Goal: Task Accomplishment & Management: Use online tool/utility

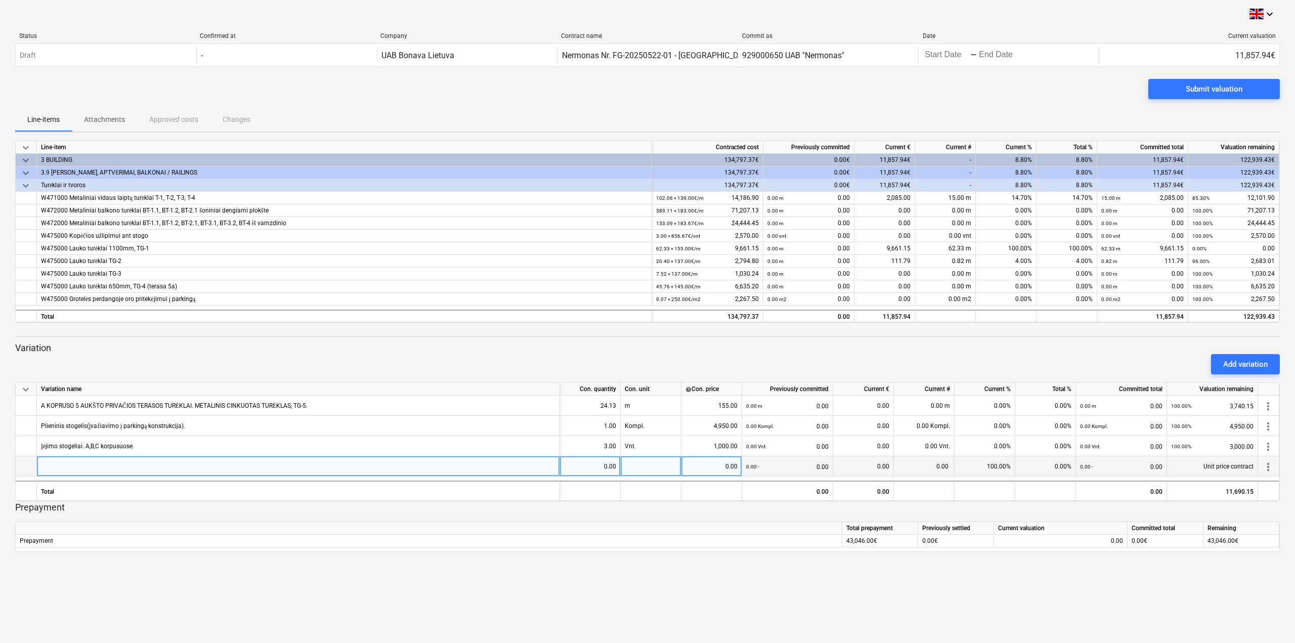
click at [409, 467] on div at bounding box center [298, 466] width 523 height 20
click at [955, 245] on div "62.33 m" at bounding box center [945, 248] width 61 height 13
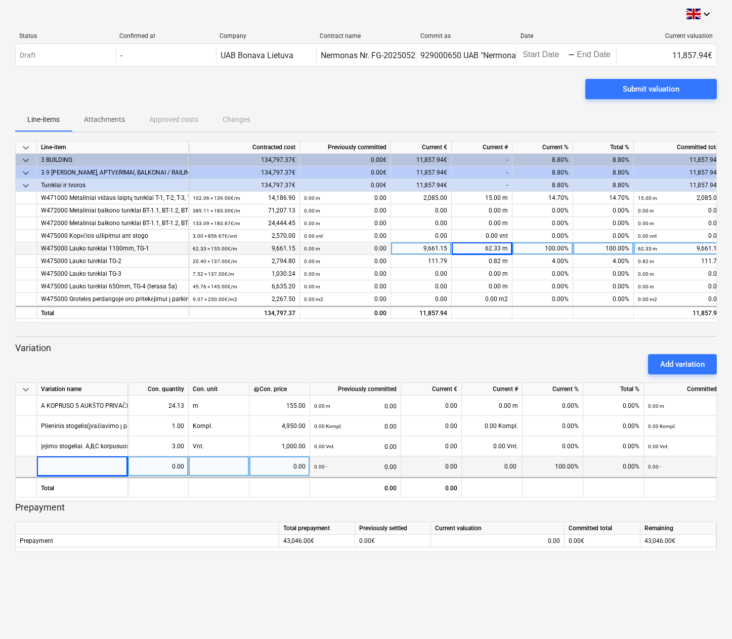
click at [486, 248] on div "62.33 m" at bounding box center [482, 248] width 61 height 13
type input "32.9"
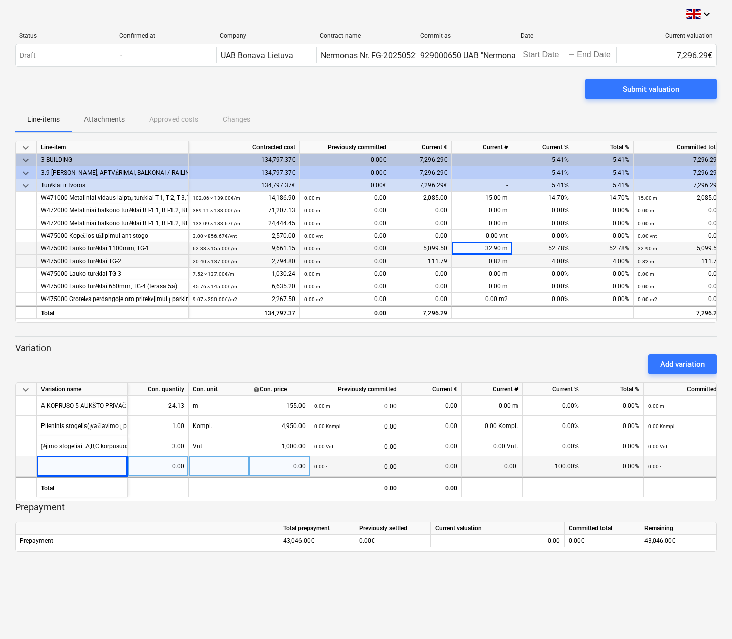
click at [498, 262] on div "0.82 m" at bounding box center [482, 261] width 61 height 13
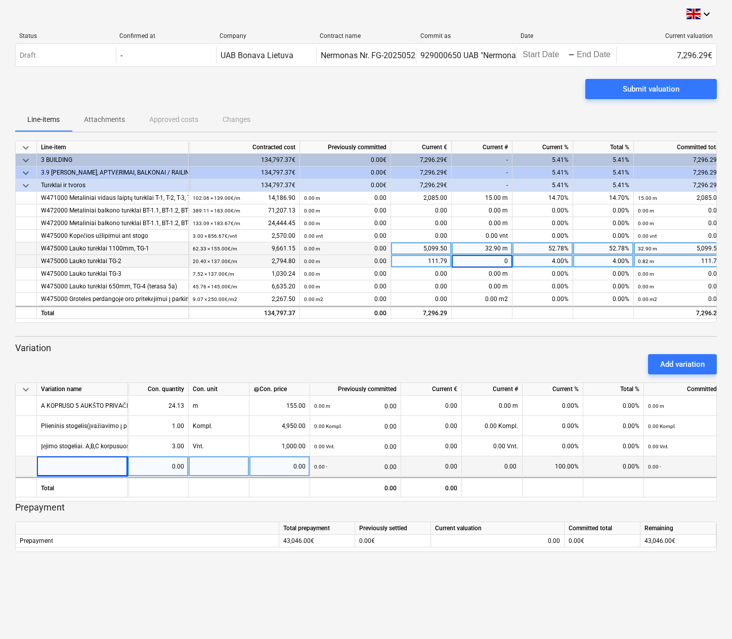
click at [490, 101] on div "Submit valuation" at bounding box center [365, 93] width 701 height 28
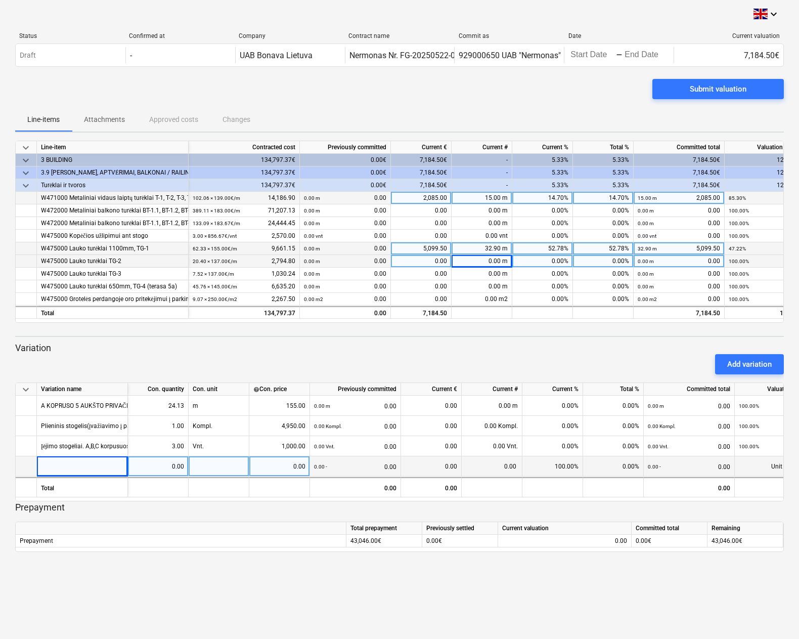
click at [490, 193] on div "15.00 m" at bounding box center [482, 198] width 61 height 13
click at [189, 147] on div "Contracted cost" at bounding box center [244, 147] width 111 height 13
click at [358, 111] on div "Line-items Attachments Approved costs Changes" at bounding box center [399, 119] width 769 height 24
click at [440, 97] on div "Submit valuation" at bounding box center [399, 93] width 769 height 28
click at [482, 198] on div "15.00 m" at bounding box center [482, 198] width 61 height 13
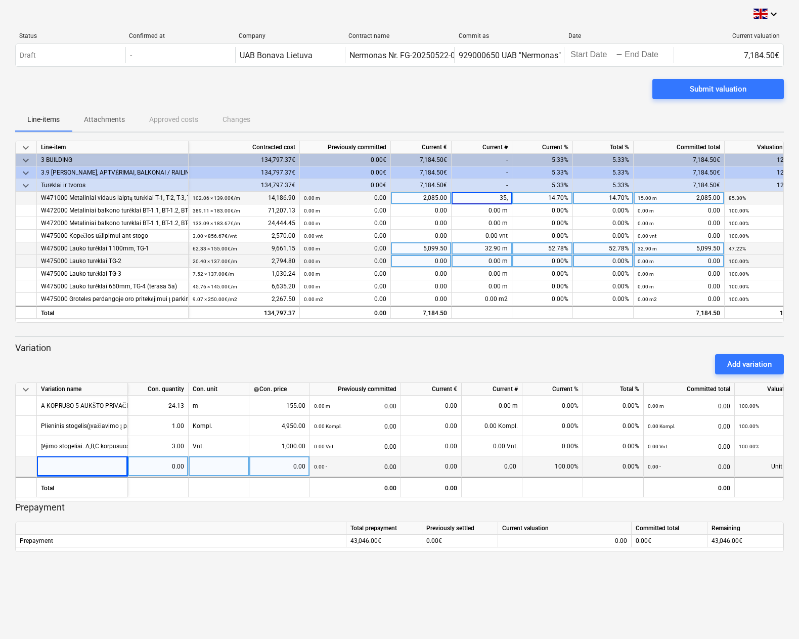
type input "35,4"
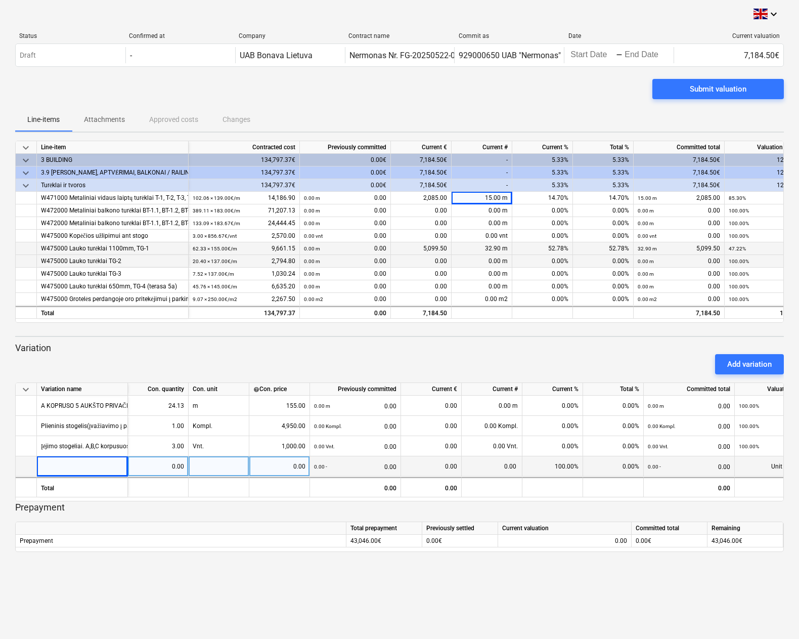
click at [505, 107] on div "Line-items Attachments Approved costs Changes" at bounding box center [399, 119] width 769 height 24
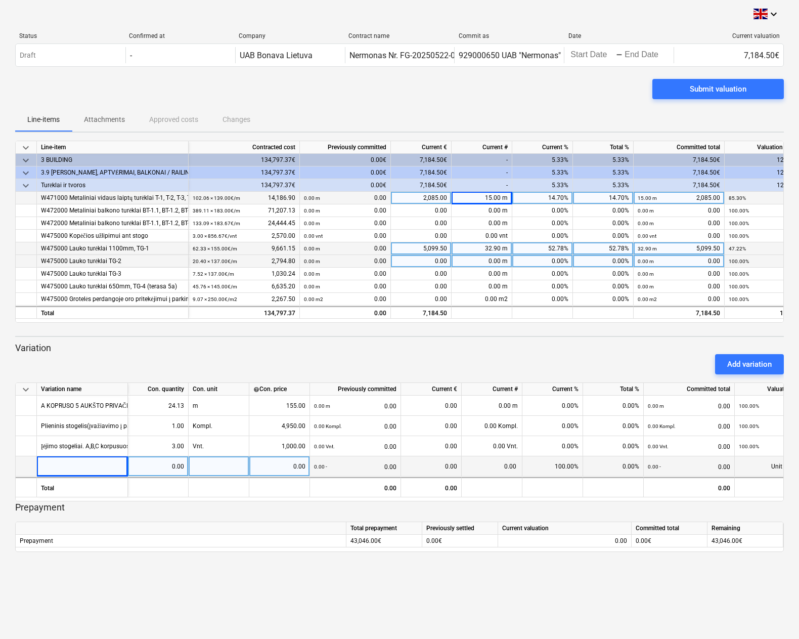
click at [493, 198] on div "15.00 m" at bounding box center [482, 198] width 61 height 13
click at [552, 116] on div "Line-items Attachments Approved costs Changes" at bounding box center [399, 119] width 769 height 24
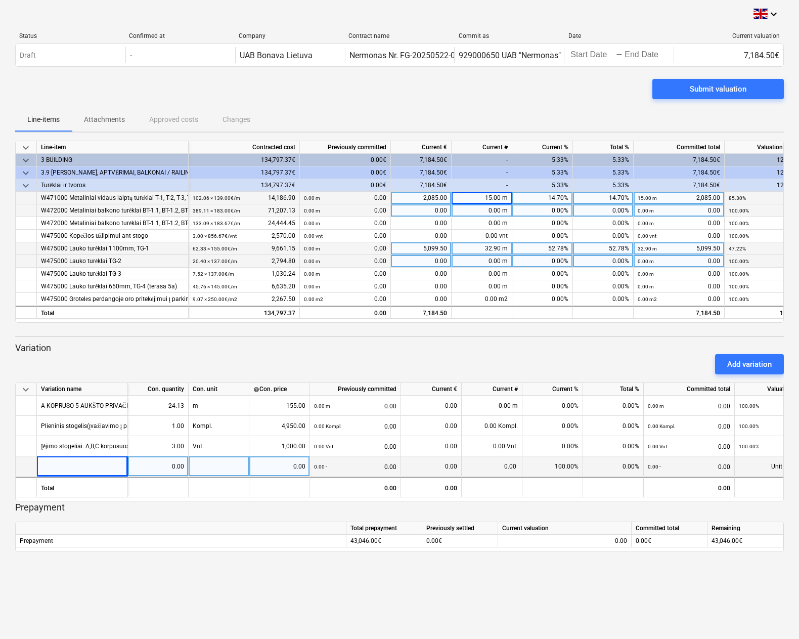
click at [503, 213] on div "0.00 m" at bounding box center [482, 210] width 61 height 13
click at [498, 192] on div "15.00 m" at bounding box center [482, 198] width 61 height 13
type input "35"
click at [492, 198] on div "35.00 m" at bounding box center [482, 198] width 61 height 13
type input "35,4"
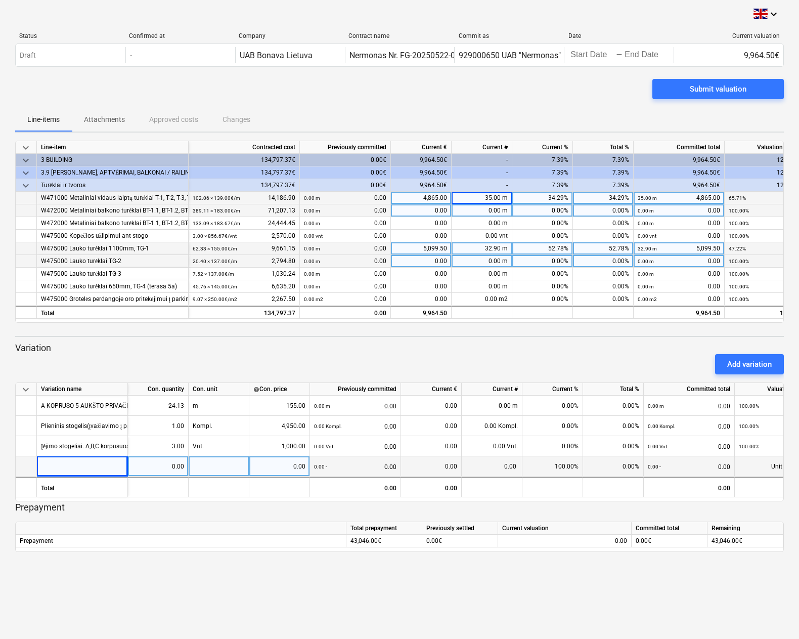
click at [494, 196] on div "35.00 m" at bounding box center [482, 198] width 61 height 13
type input "35.4"
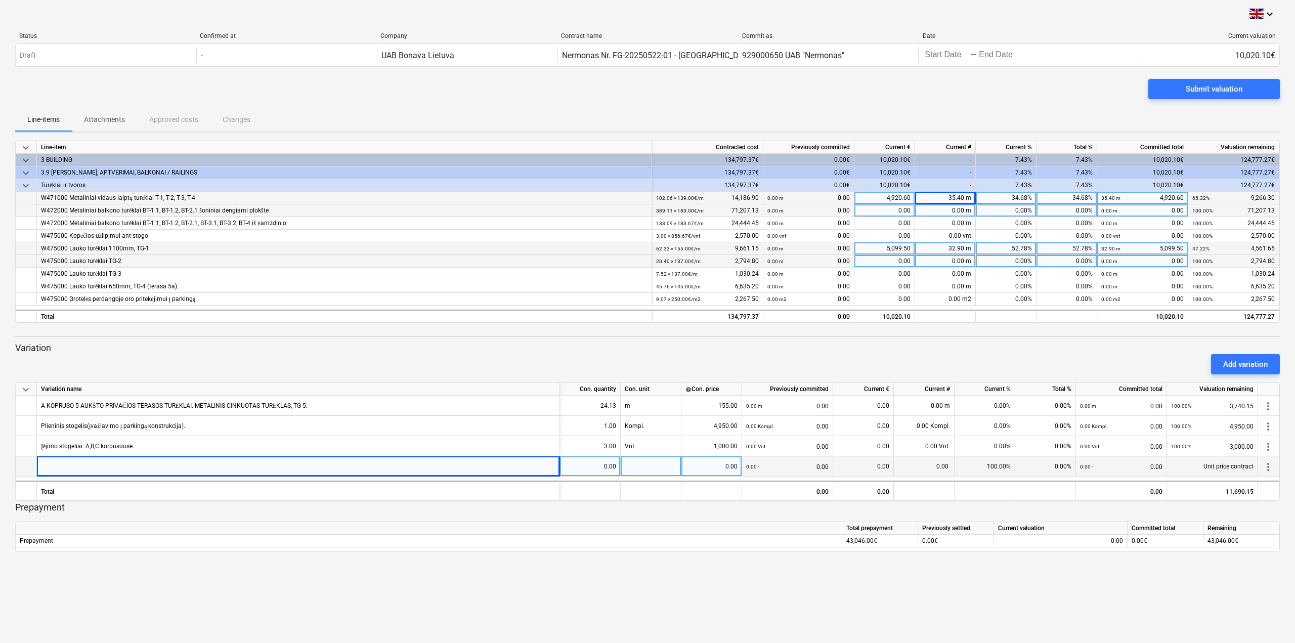
click at [331, 211] on div "W472000 Metaliniai balkono turėklai BT-1.1, BT-1.2, BT-2.1 šoniniai dengiami pl…" at bounding box center [344, 210] width 606 height 13
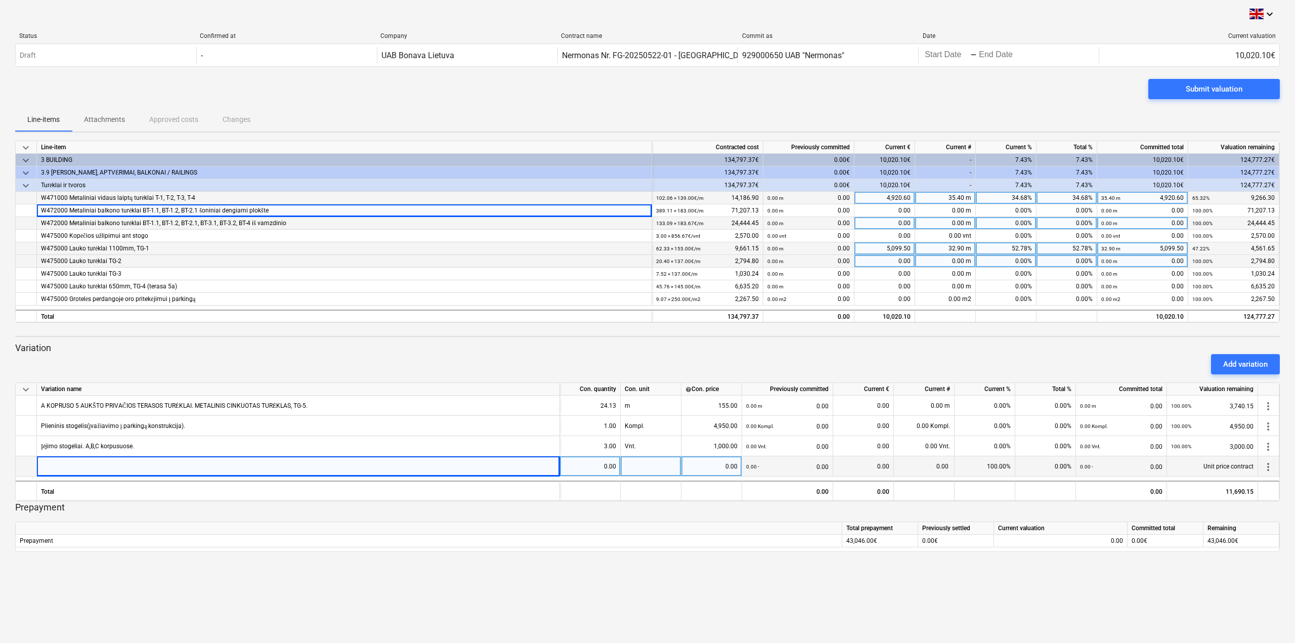
click at [334, 226] on div "W472000 Metaliniai balkono turėklai BT-1.1, BT-1.2, BT-2.1, BT-3.1, BT-3.2, BT-…" at bounding box center [344, 223] width 606 height 13
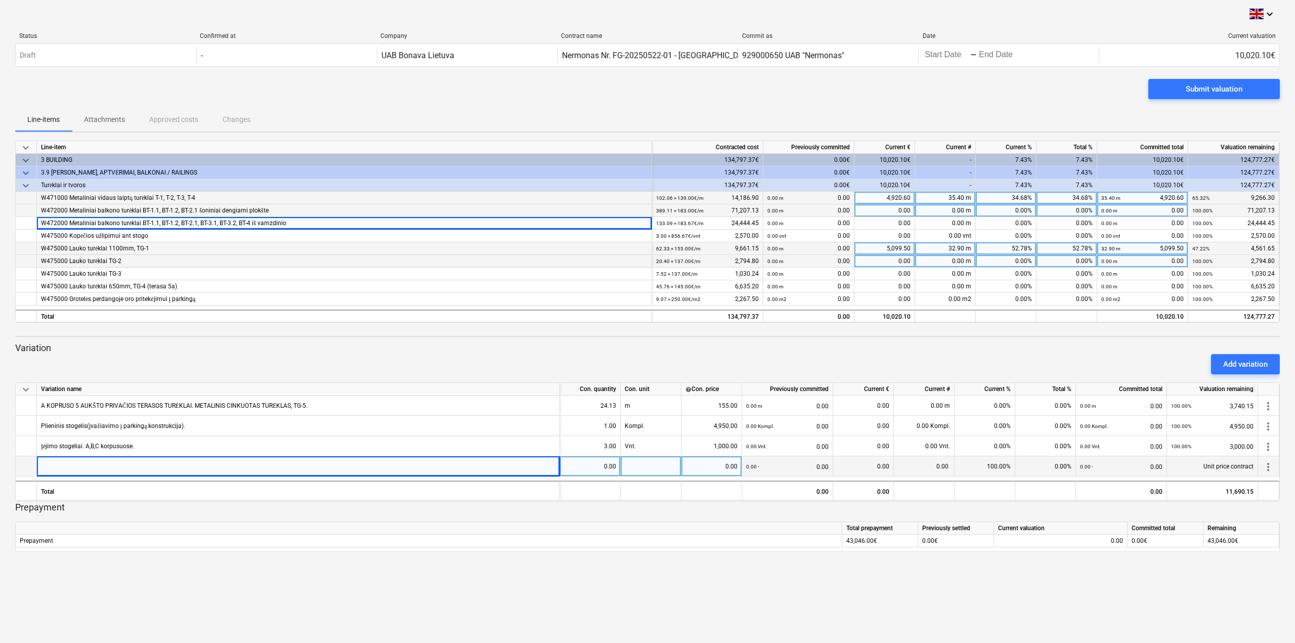
click at [339, 208] on div "W472000 Metaliniai balkono turėklai BT-1.1, BT-1.2, BT-2.1 šoniniai dengiami pl…" at bounding box center [344, 210] width 606 height 13
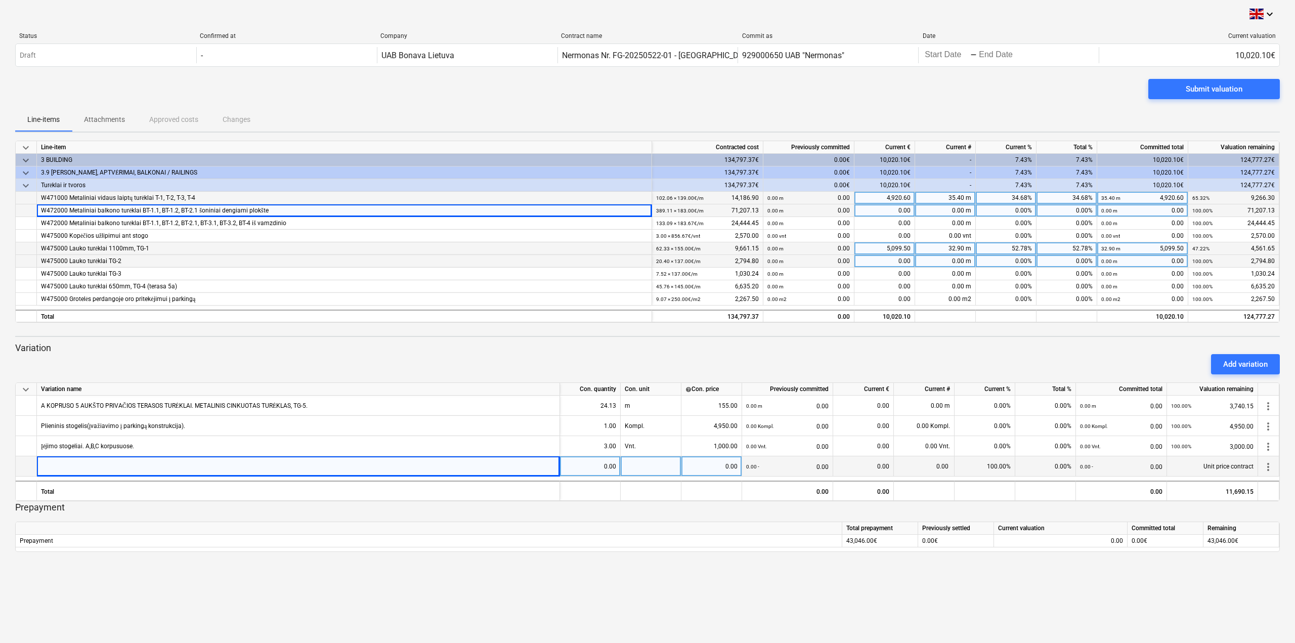
click at [949, 210] on div "0.00 m" at bounding box center [945, 210] width 61 height 13
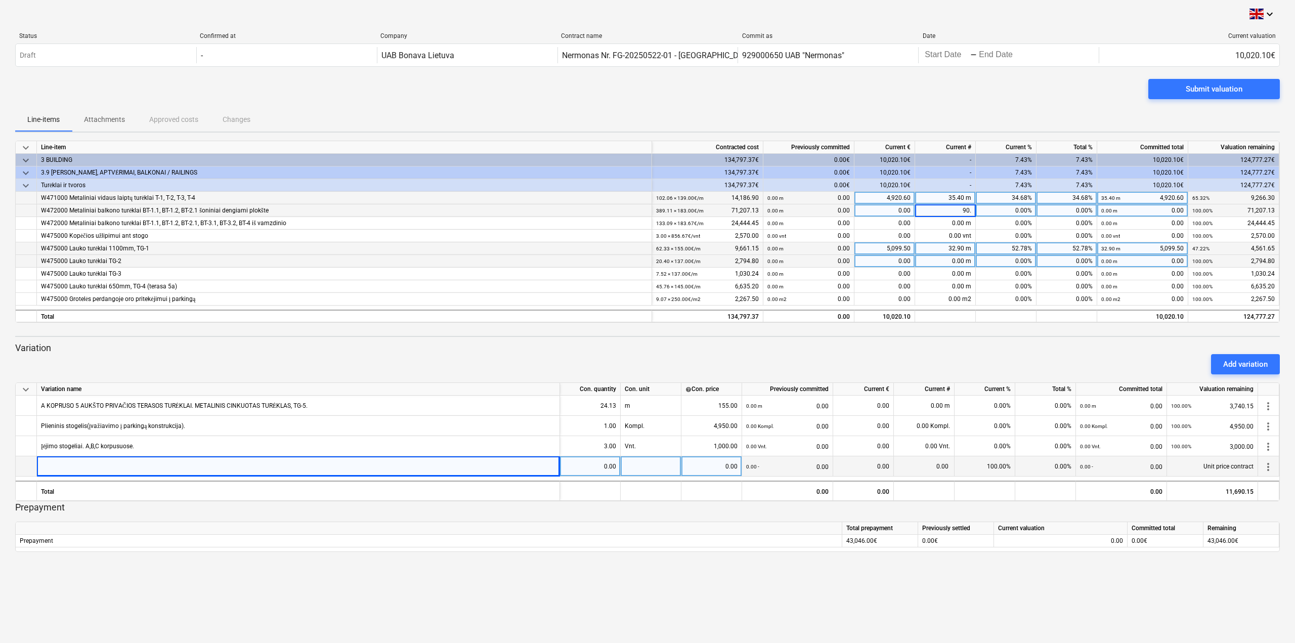
type input "90.1"
click at [961, 222] on div "0.00 m" at bounding box center [945, 223] width 61 height 13
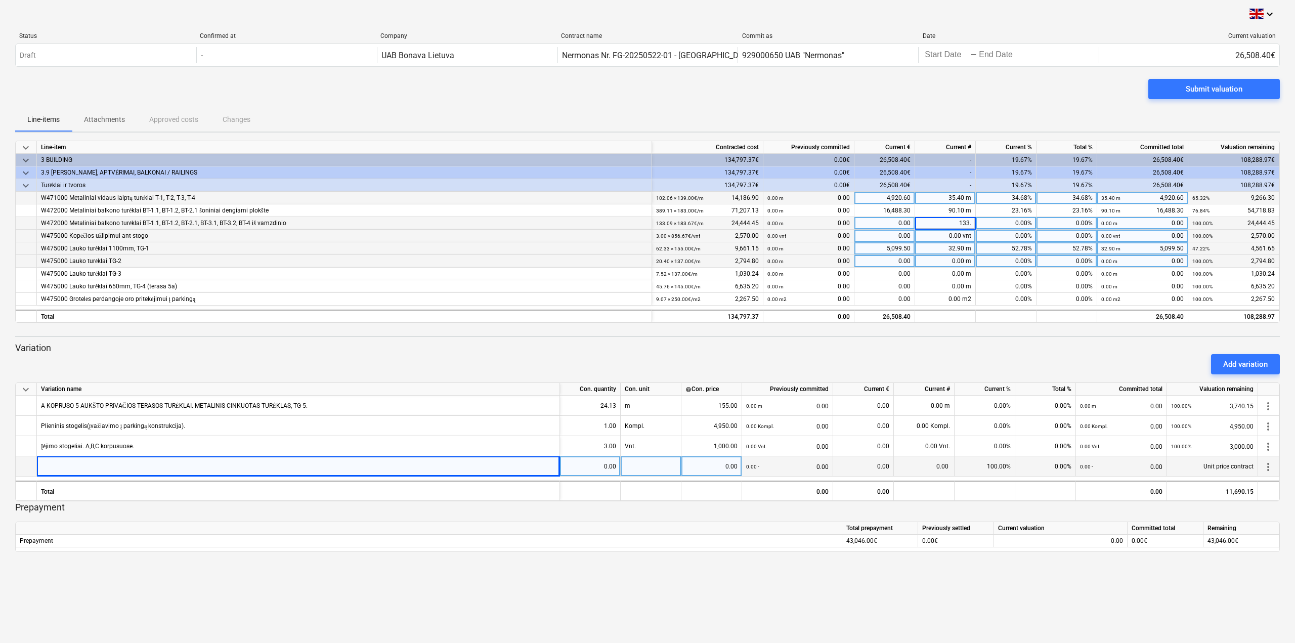
type input "133.1"
click at [963, 237] on div "0.00 vnt" at bounding box center [945, 236] width 61 height 13
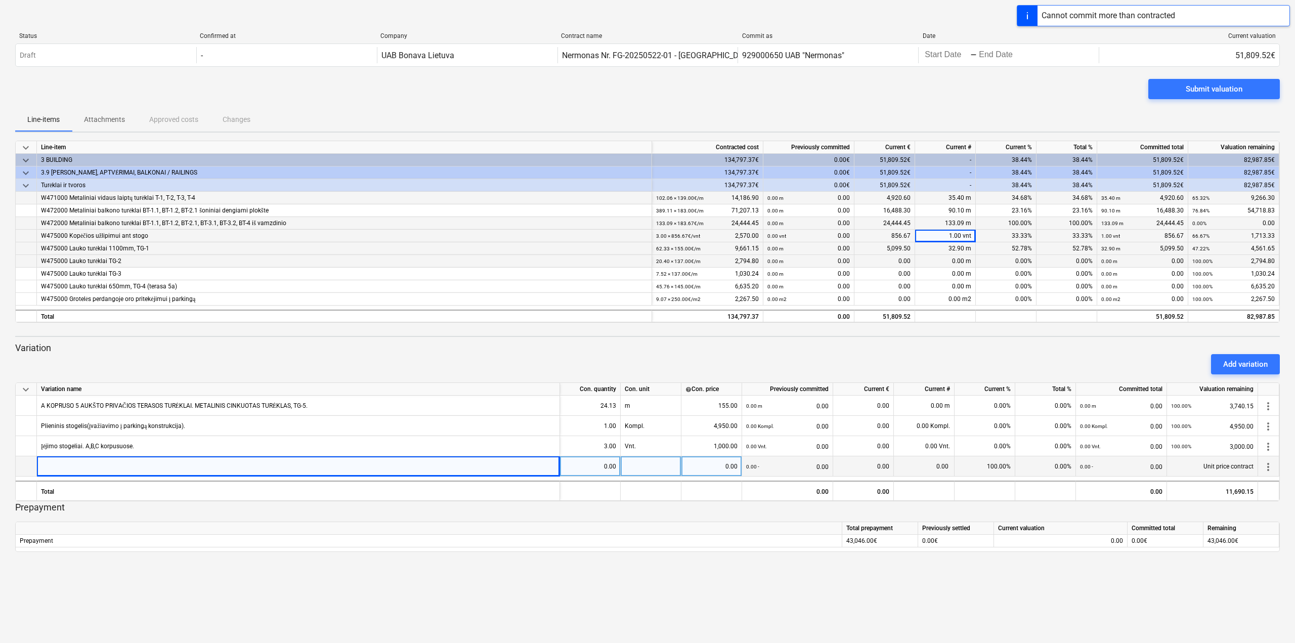
click at [964, 245] on span at bounding box center [965, 248] width 2 height 7
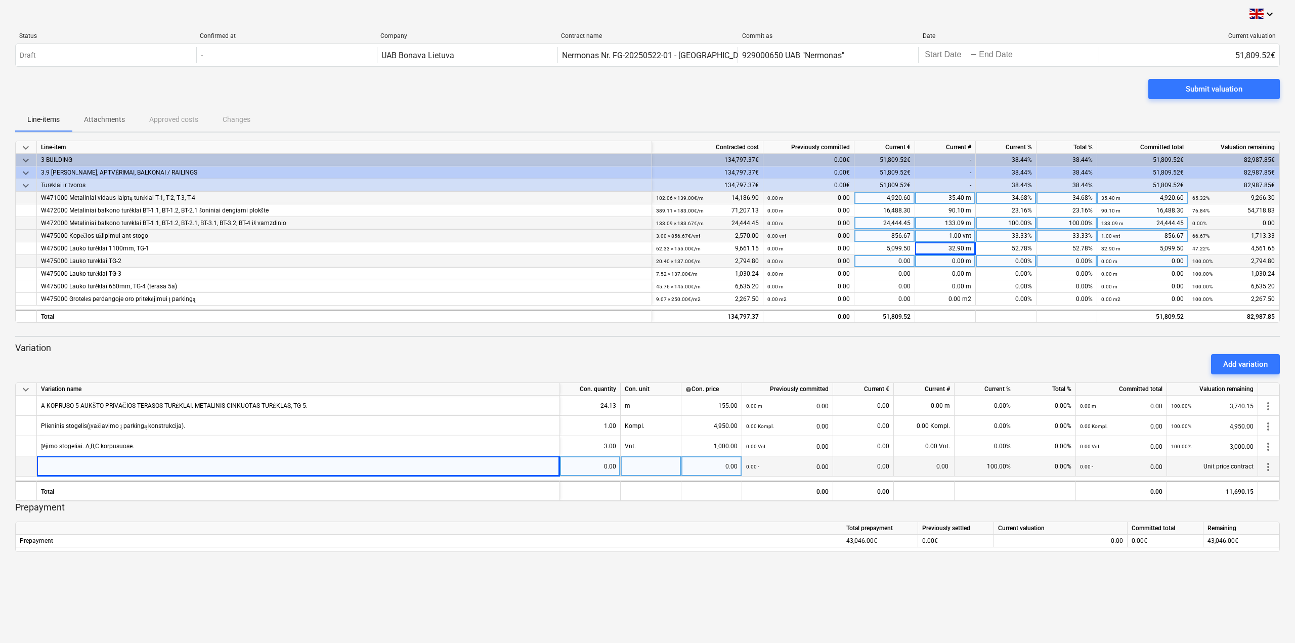
click at [961, 223] on div "133.09 m" at bounding box center [945, 223] width 61 height 13
type input "133.1"
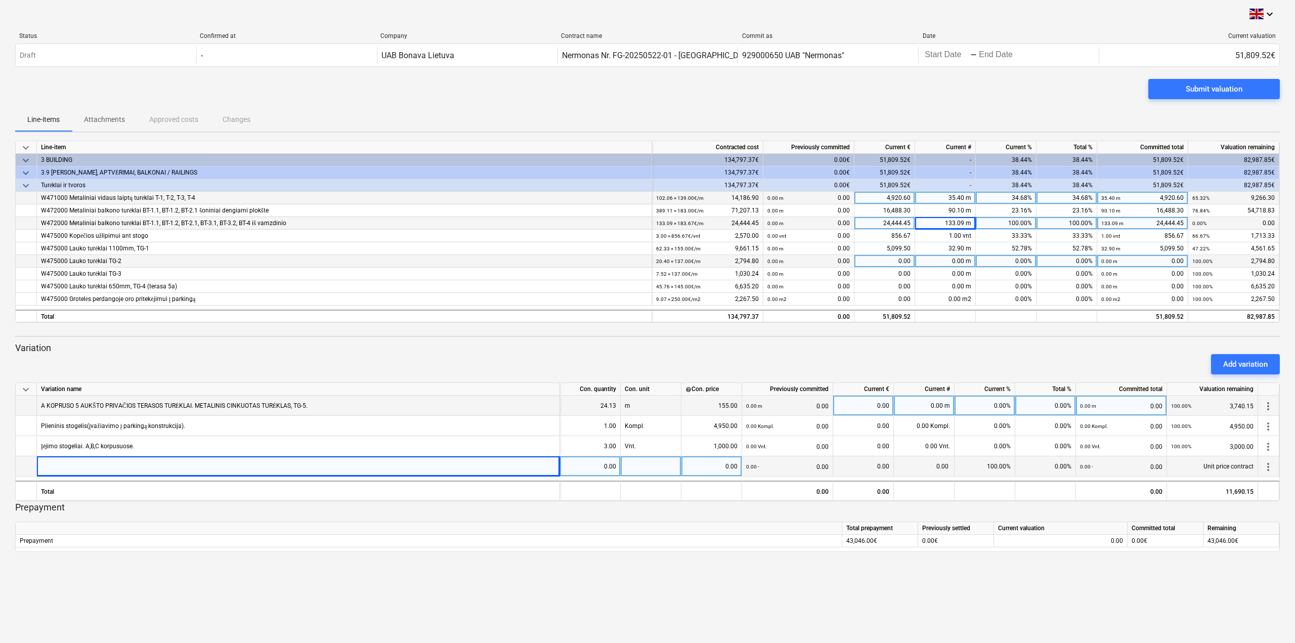
click at [885, 407] on div "0.00" at bounding box center [863, 405] width 52 height 20
type input "24.3"
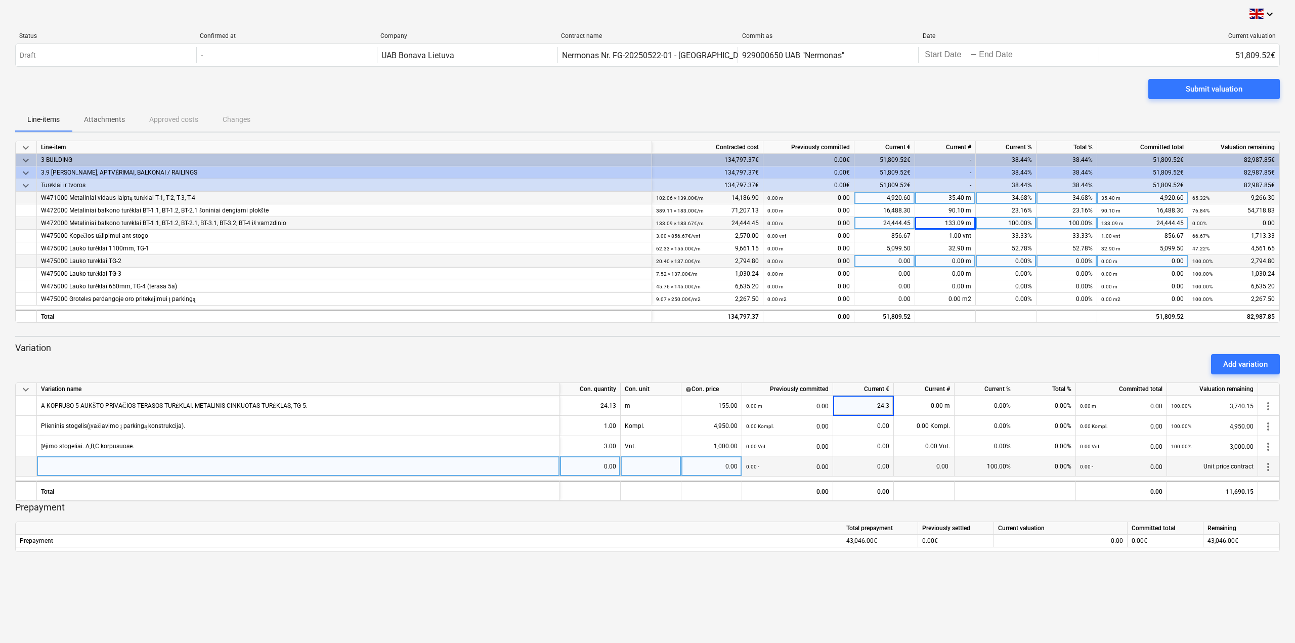
click at [898, 366] on div "Add variation" at bounding box center [647, 364] width 1272 height 28
click at [1219, 96] on div "Submit valuation" at bounding box center [1213, 88] width 57 height 13
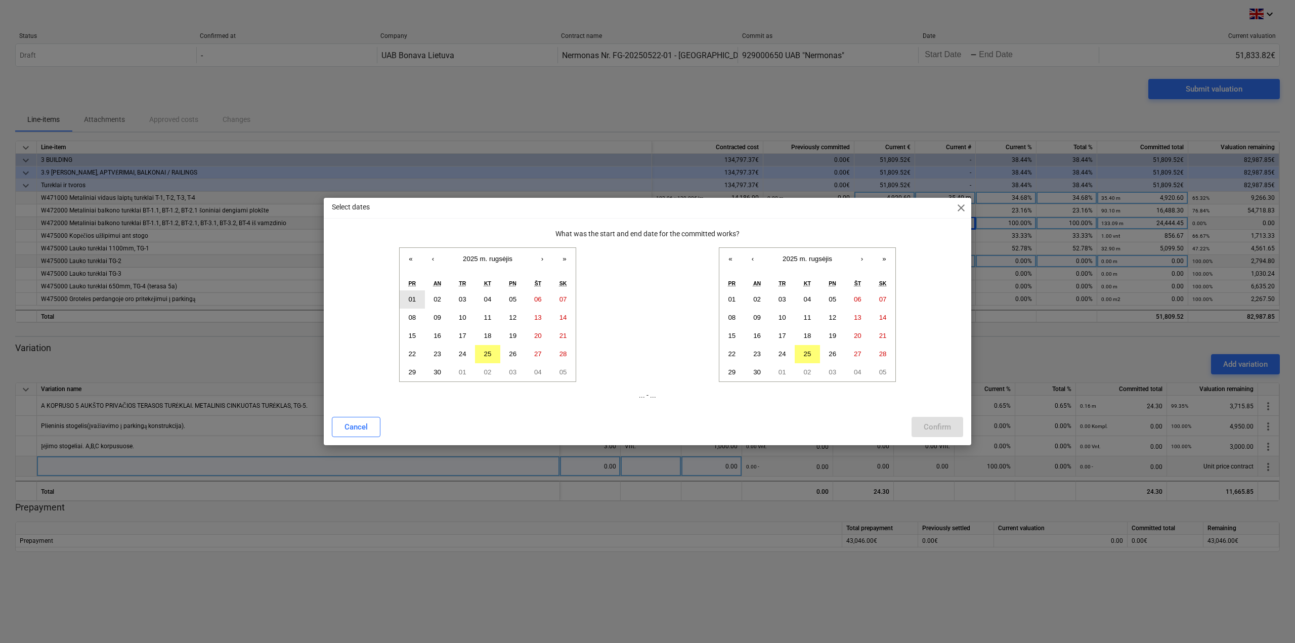
click at [410, 304] on button "01" at bounding box center [412, 299] width 25 height 18
click at [809, 354] on abbr "25" at bounding box center [808, 354] width 8 height 8
click at [516, 355] on abbr "26" at bounding box center [513, 354] width 8 height 8
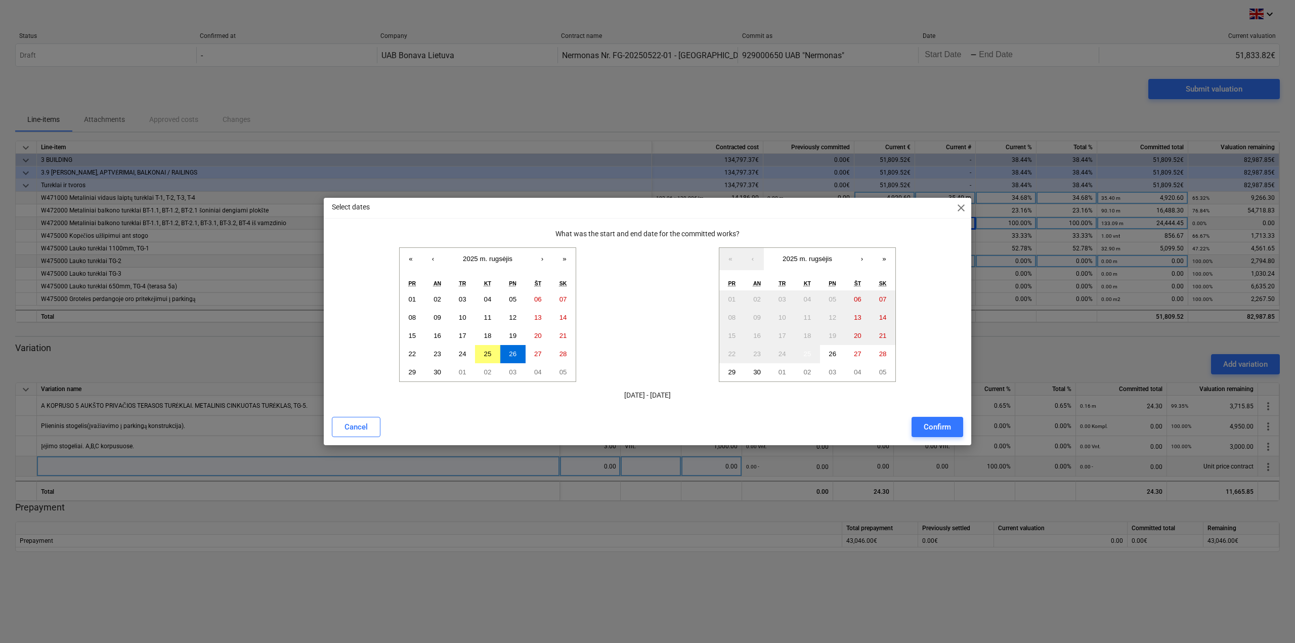
click at [414, 289] on div "pr" at bounding box center [412, 283] width 25 height 13
click at [414, 291] on button "01" at bounding box center [412, 299] width 25 height 18
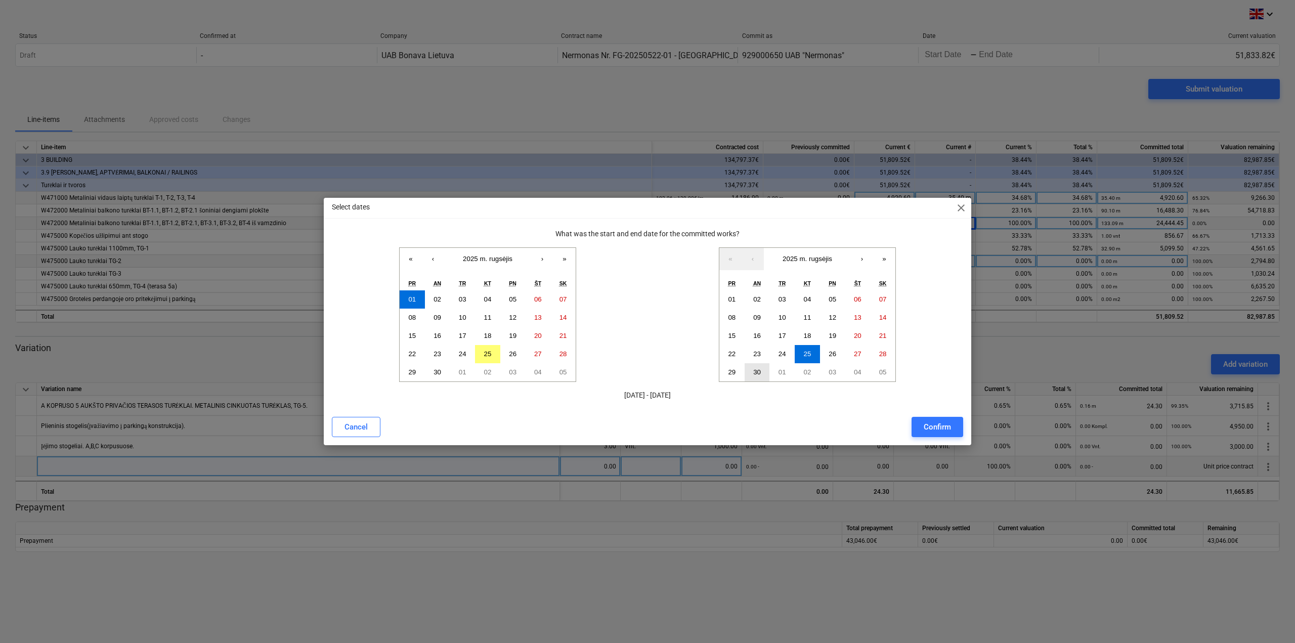
click at [759, 373] on abbr "30" at bounding box center [757, 372] width 8 height 8
click at [945, 431] on div "Confirm" at bounding box center [936, 426] width 27 height 13
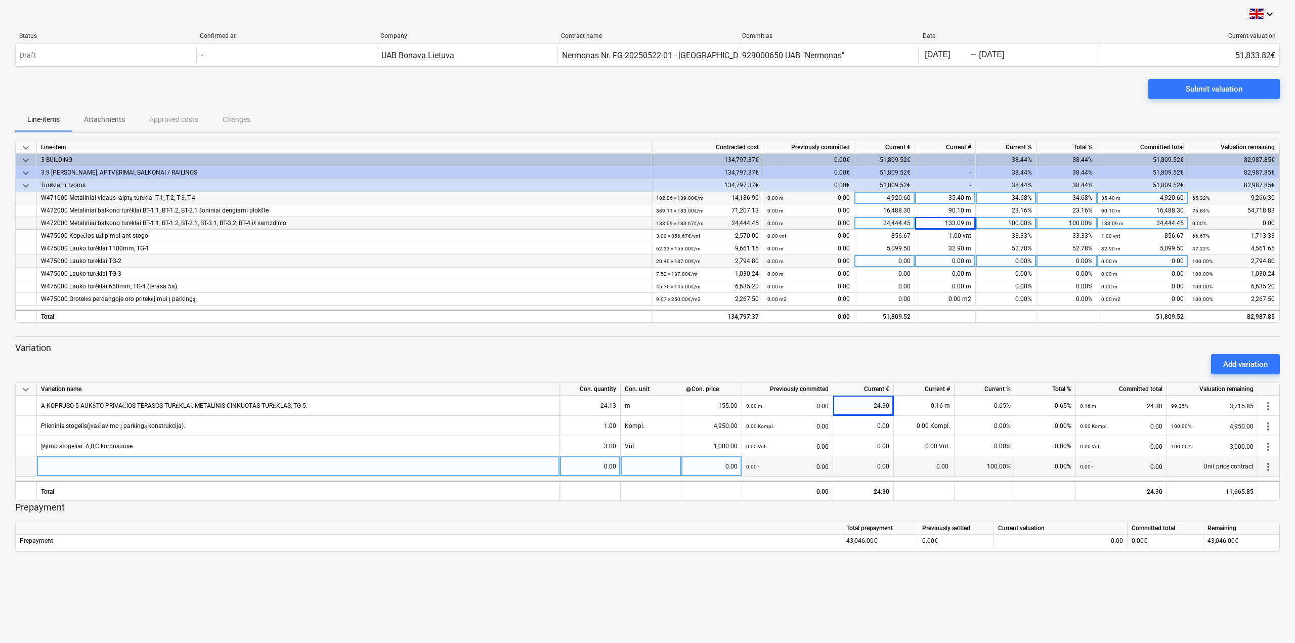
click at [1178, 100] on div "Submit valuation" at bounding box center [647, 93] width 1264 height 28
click at [1175, 86] on span "Submit valuation" at bounding box center [1213, 88] width 107 height 13
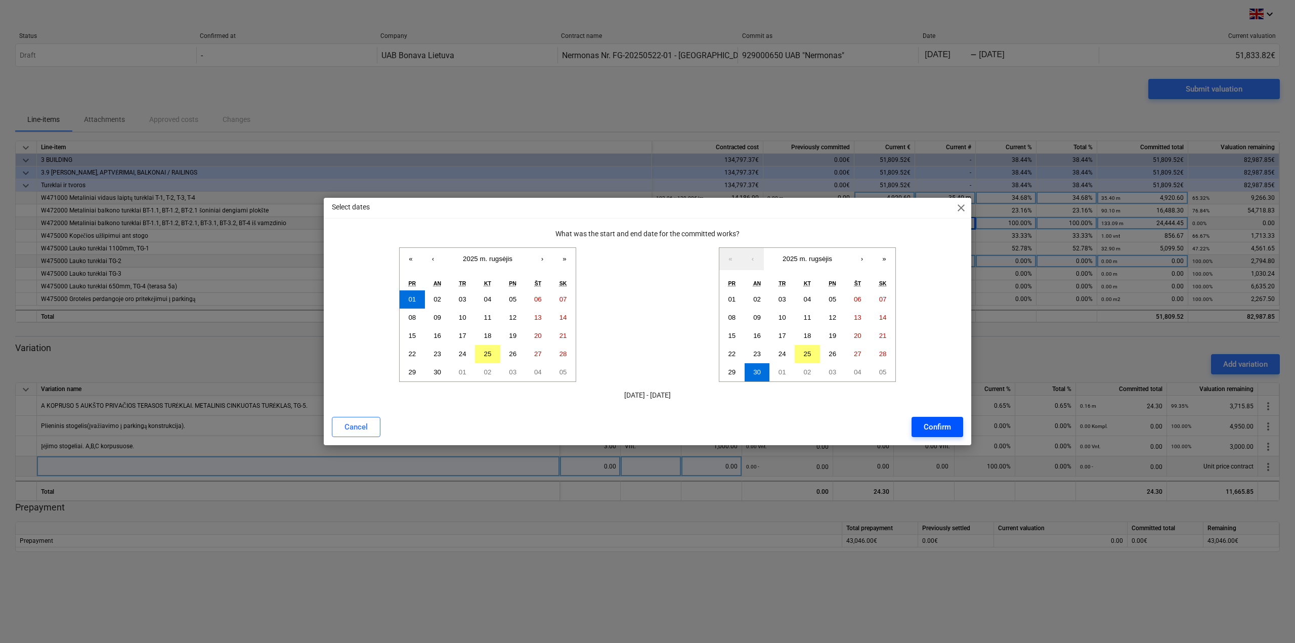
click at [938, 426] on div "Confirm" at bounding box center [936, 426] width 27 height 13
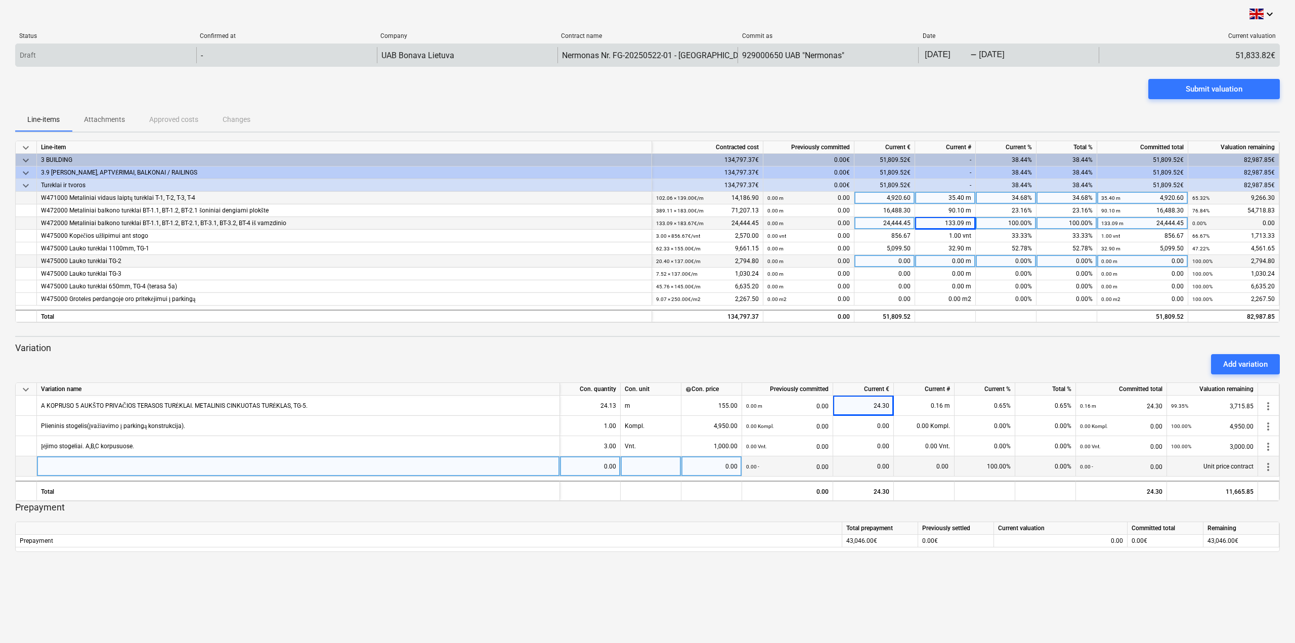
click at [243, 61] on div "-" at bounding box center [286, 55] width 181 height 16
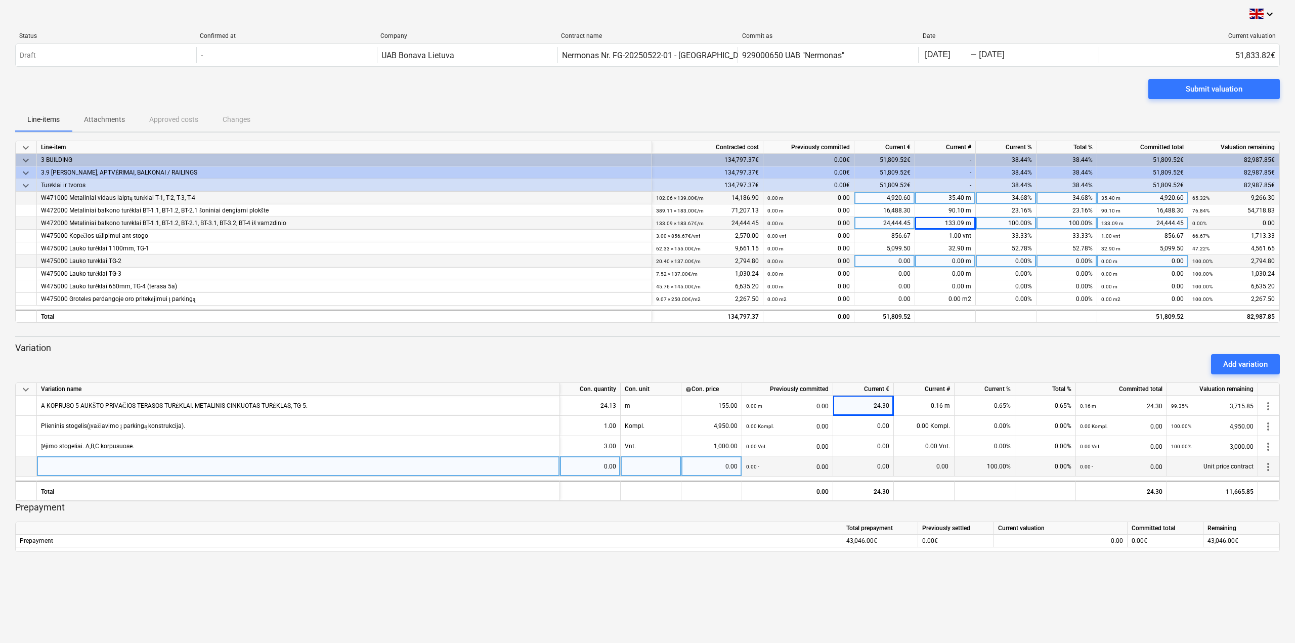
click at [322, 105] on div "Submit valuation" at bounding box center [647, 93] width 1264 height 28
click at [105, 120] on p "Attachments" at bounding box center [104, 119] width 41 height 11
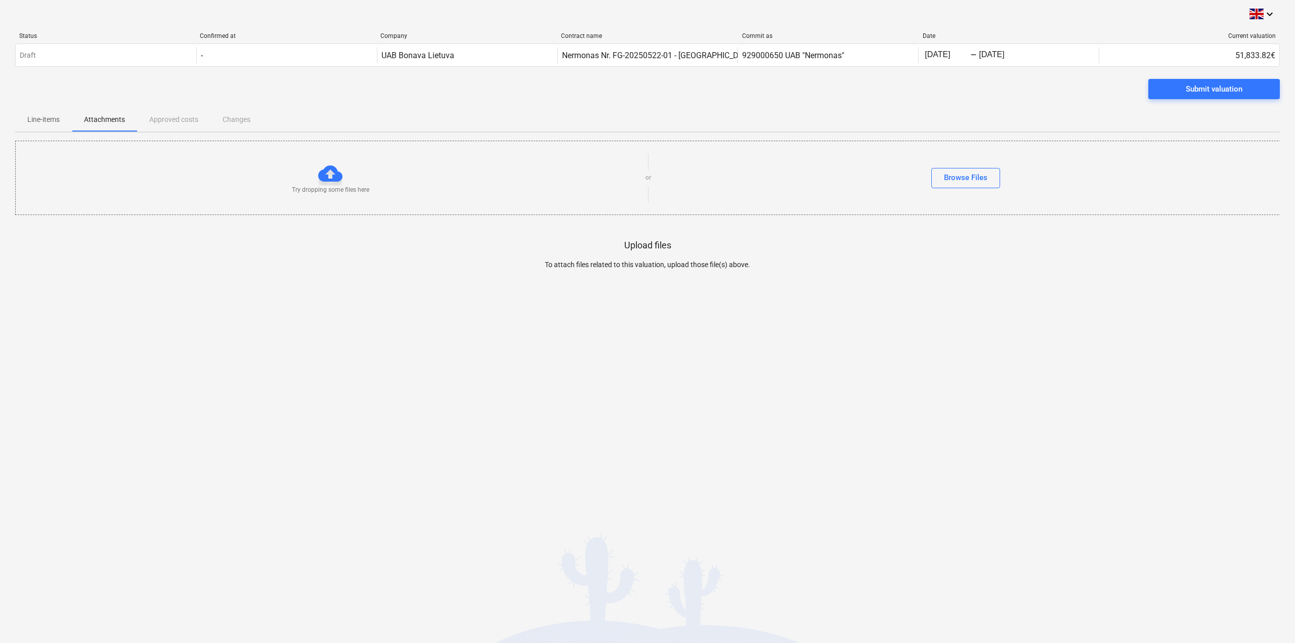
click at [159, 124] on div "Line-items Attachments Approved costs Changes" at bounding box center [647, 119] width 1264 height 24
click at [164, 119] on div "Line-items Attachments Approved costs Changes" at bounding box center [647, 119] width 1264 height 24
click at [174, 120] on div "Line-items Attachments Approved costs Changes" at bounding box center [647, 119] width 1264 height 24
click at [51, 116] on p "Line-items" at bounding box center [43, 119] width 32 height 11
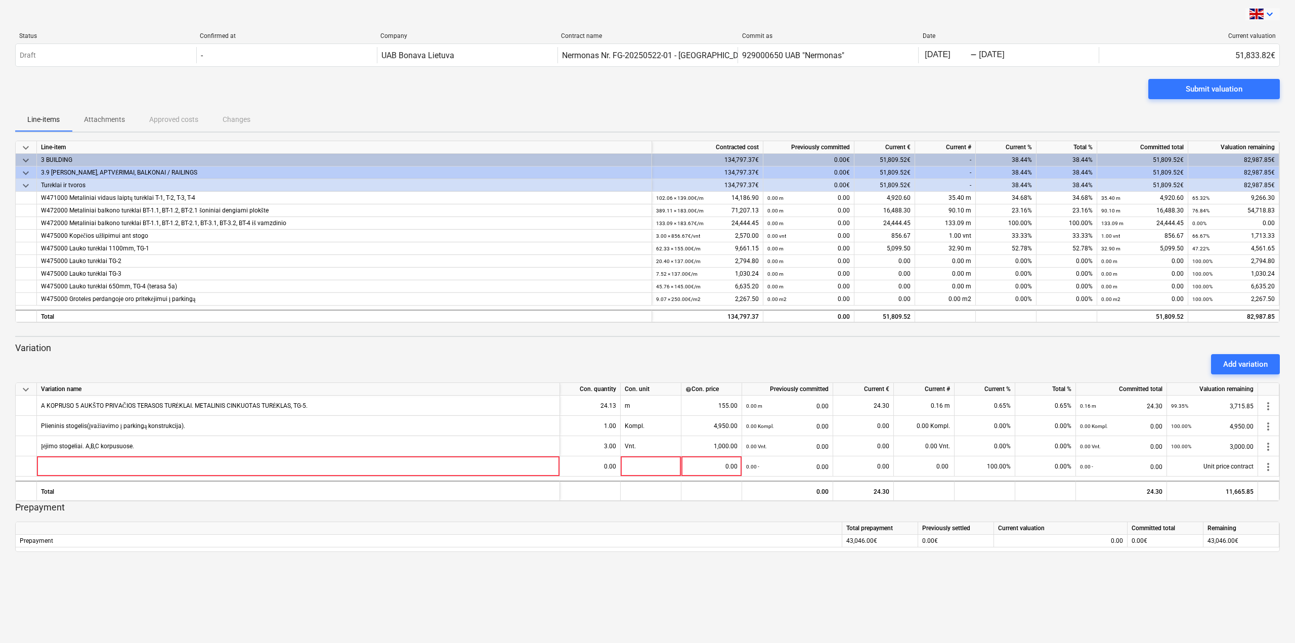
click at [1271, 16] on icon "keyboard_arrow_down" at bounding box center [1269, 14] width 12 height 12
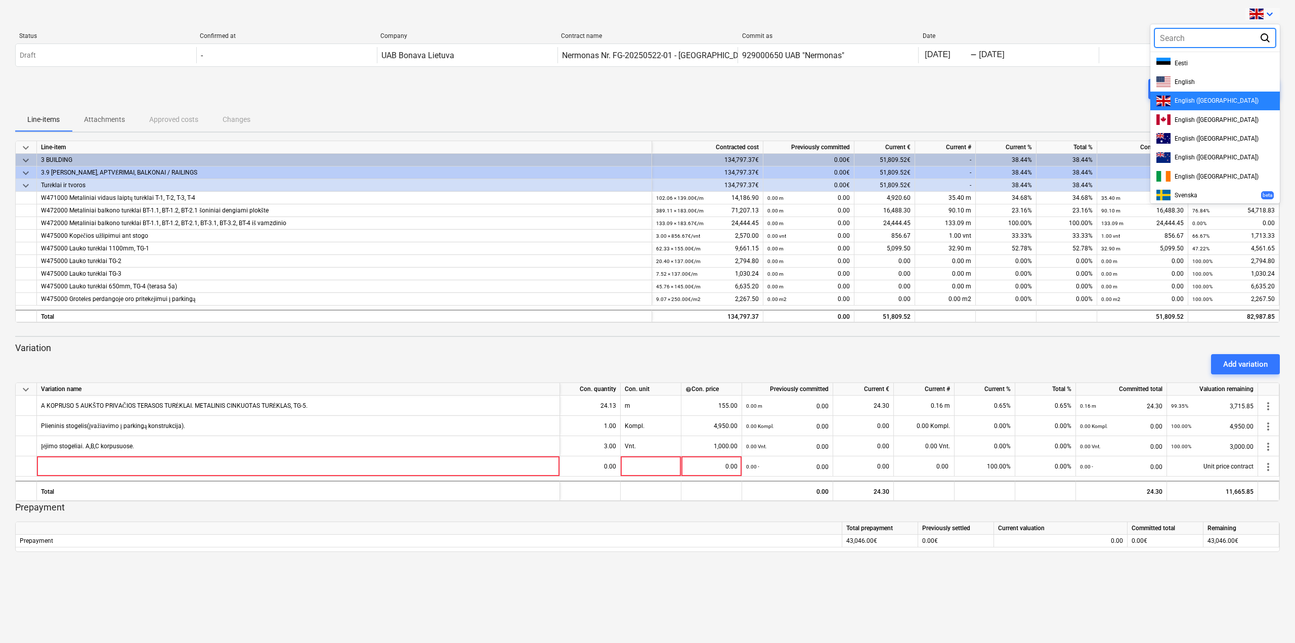
click at [336, 106] on div at bounding box center [647, 321] width 1295 height 643
